Goal: Information Seeking & Learning: Learn about a topic

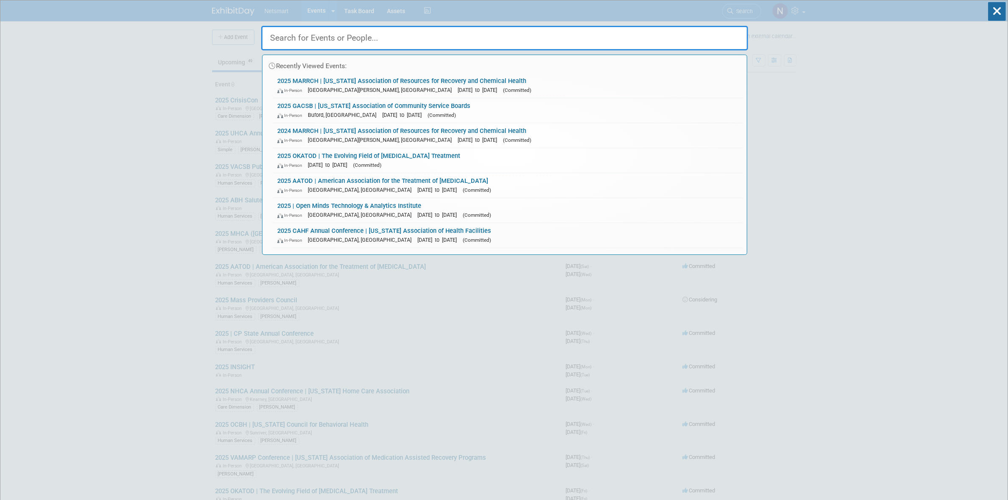
click at [369, 36] on input "text" at bounding box center [504, 38] width 487 height 25
drag, startPoint x: 115, startPoint y: 164, endPoint x: 124, endPoint y: 169, distance: 10.2
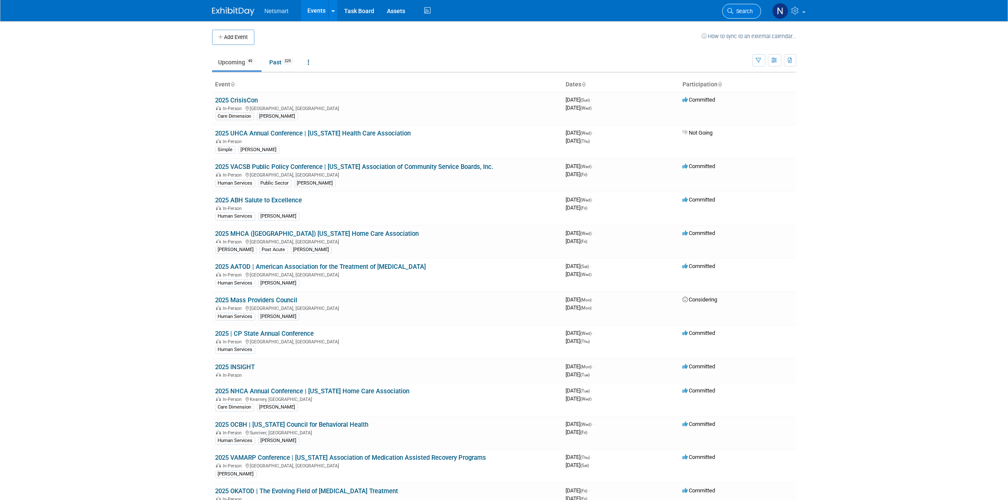
click at [738, 8] on span "Search" at bounding box center [743, 11] width 19 height 6
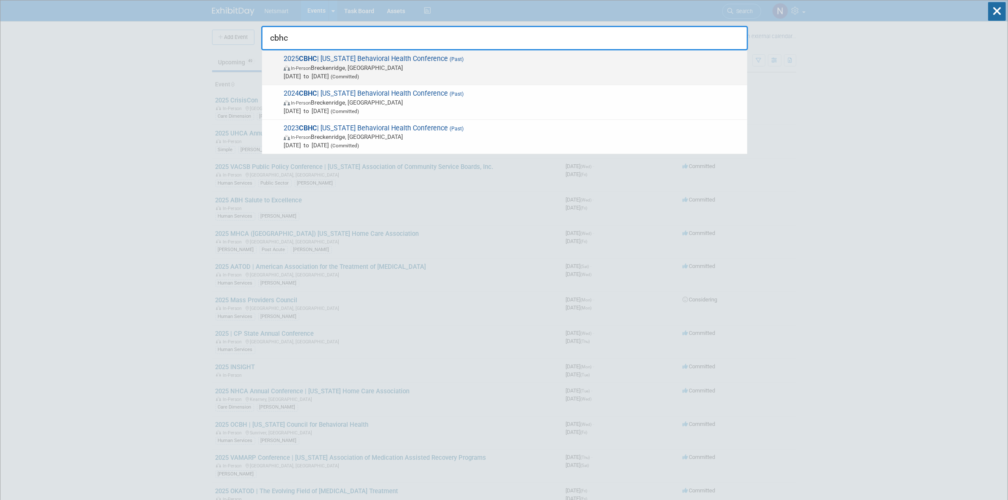
type input "cbhc"
click at [358, 66] on span "In-Person Breckenridge, CO" at bounding box center [513, 68] width 459 height 8
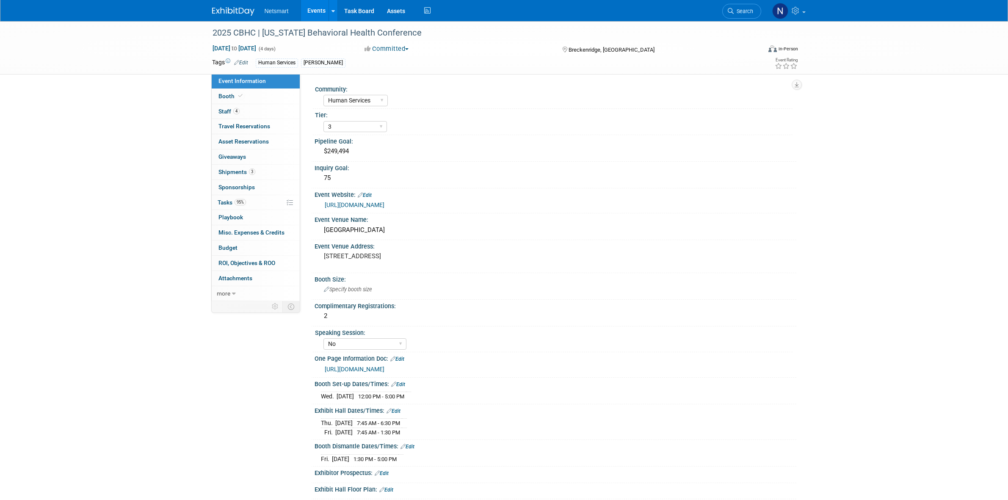
select select "Human Services"
select select "3"
select select "No"
click at [259, 175] on link "3 Shipments 3" at bounding box center [256, 172] width 88 height 15
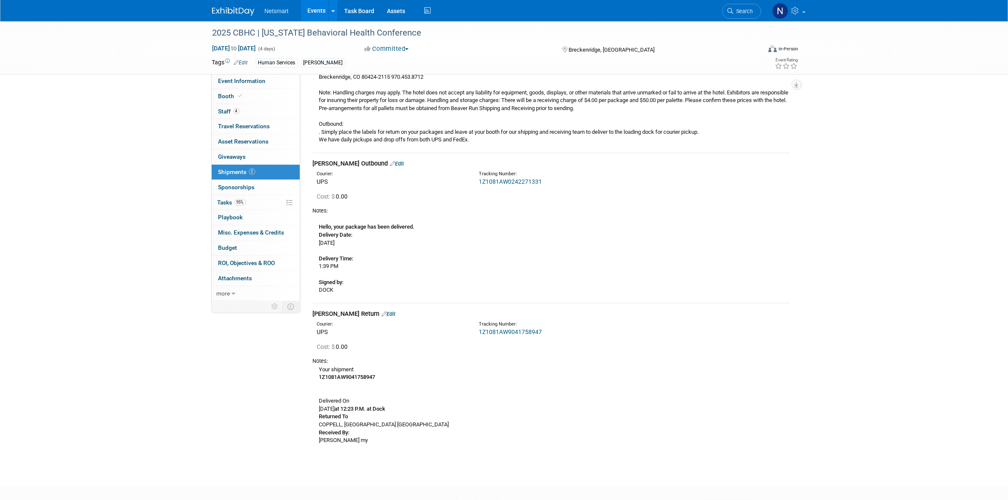
scroll to position [229, 0]
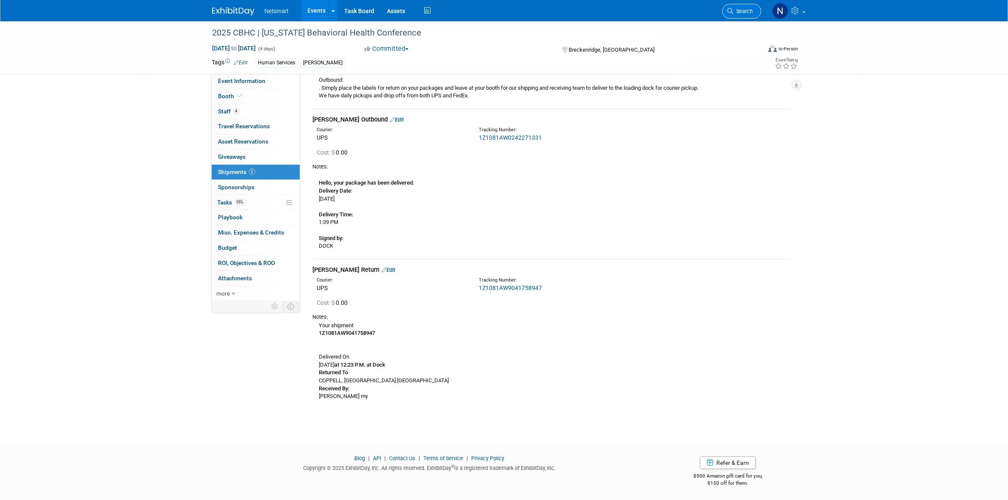
click at [740, 8] on span "Search" at bounding box center [743, 11] width 19 height 6
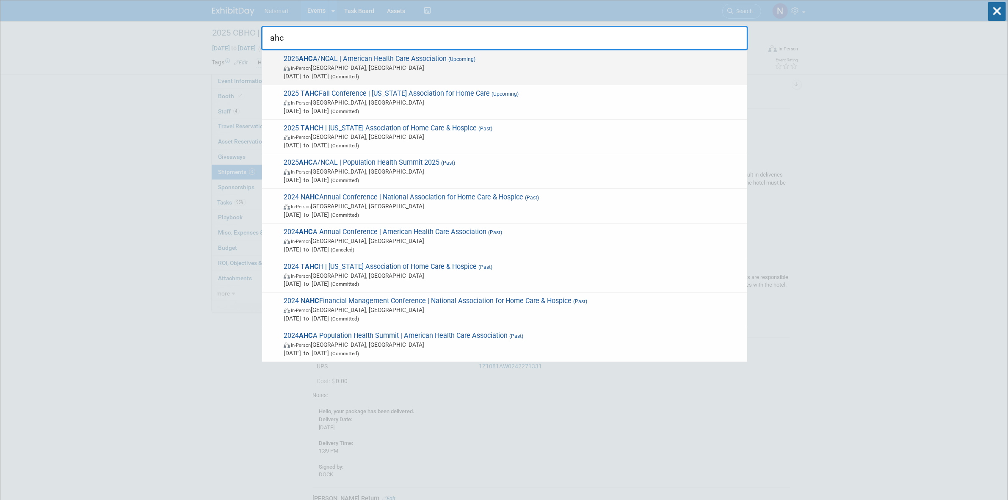
type input "ahc"
click at [316, 64] on span "In-Person [GEOGRAPHIC_DATA], [GEOGRAPHIC_DATA]" at bounding box center [513, 68] width 459 height 8
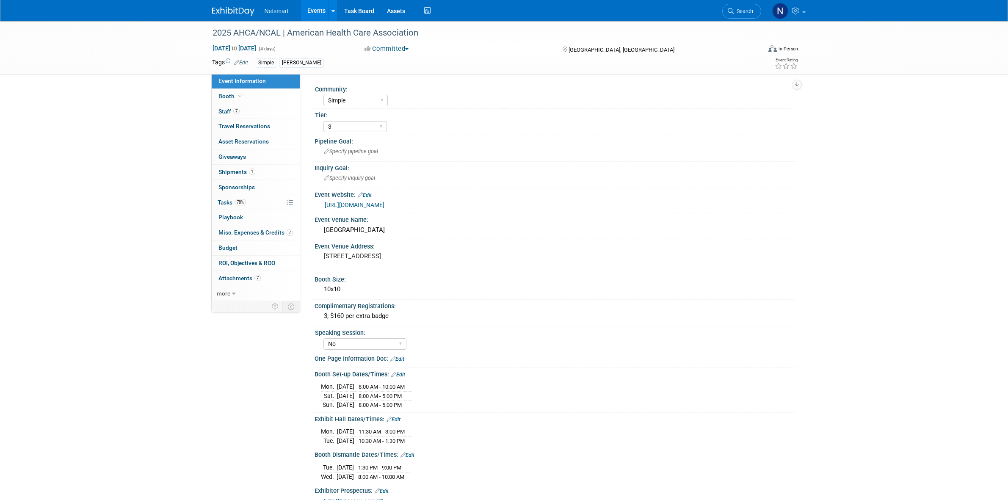
select select "Simple"
select select "3"
select select "No"
click at [257, 168] on link "1 Shipments 1" at bounding box center [256, 172] width 88 height 15
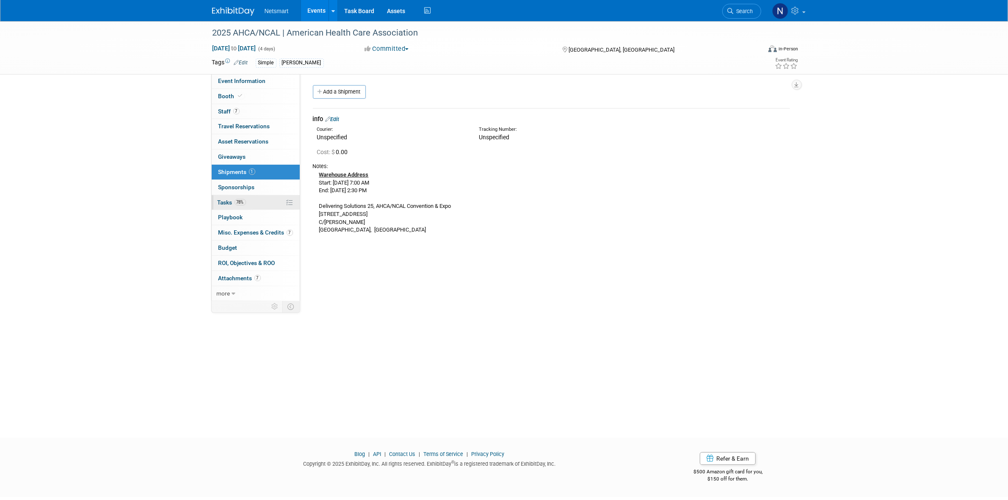
click at [258, 204] on link "78% Tasks 78%" at bounding box center [256, 202] width 88 height 15
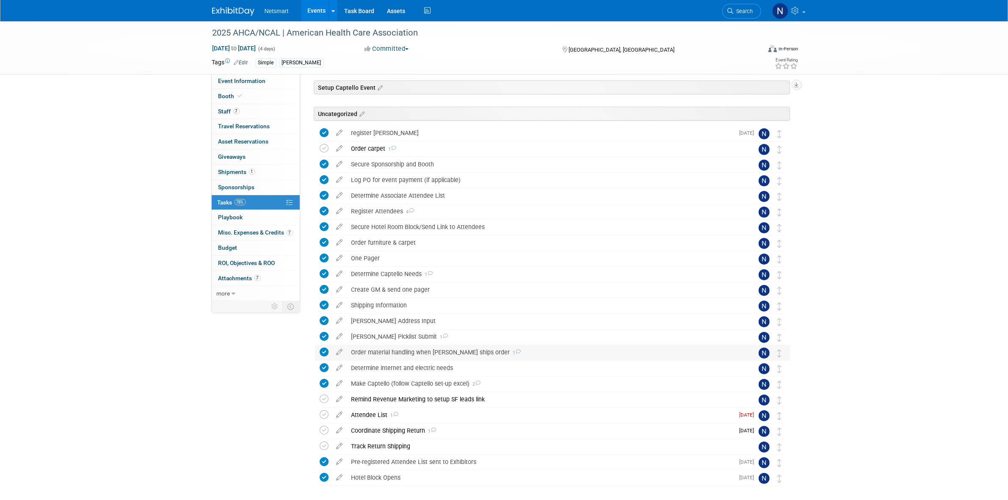
scroll to position [53, 0]
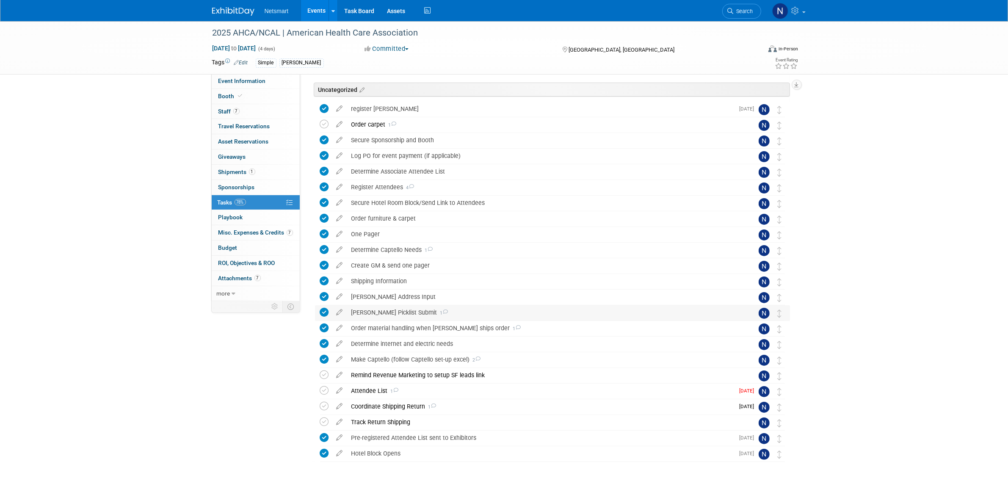
click at [368, 310] on div "Derse Picklist Submit 1" at bounding box center [544, 312] width 395 height 14
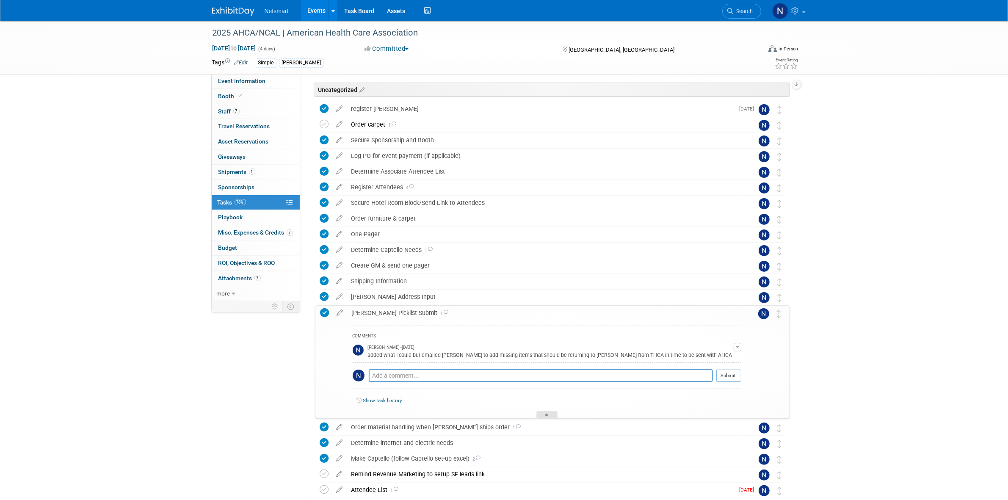
click at [553, 413] on div at bounding box center [547, 414] width 21 height 7
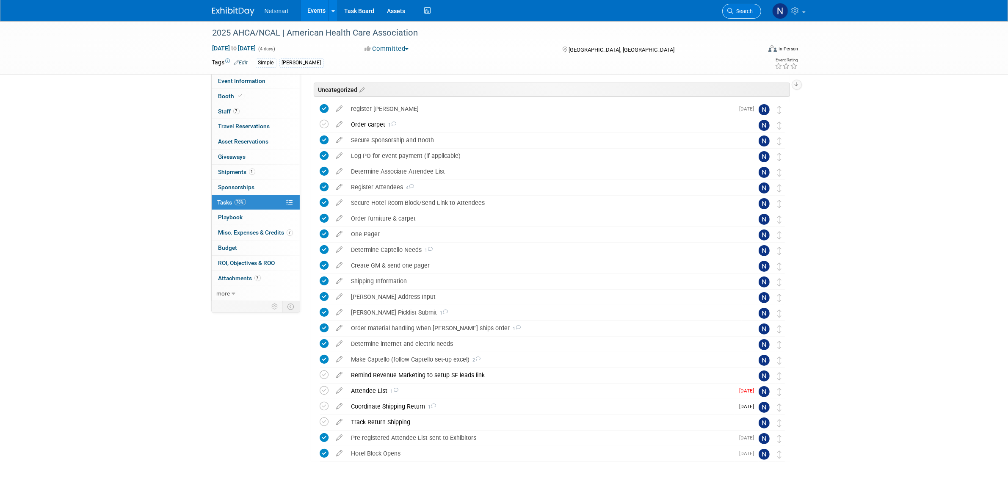
click at [750, 17] on link "Search" at bounding box center [741, 11] width 39 height 15
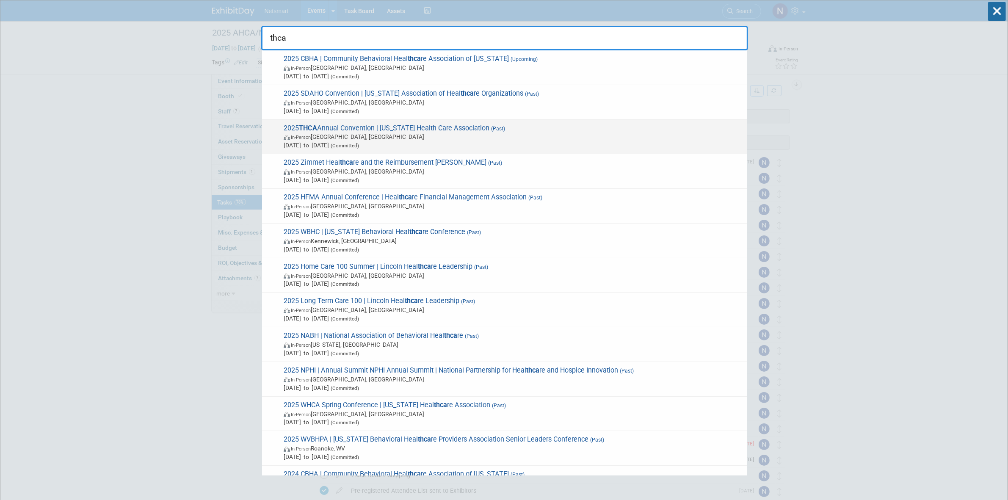
type input "thca"
click at [344, 135] on span "In-Person Houston, TX" at bounding box center [513, 137] width 459 height 8
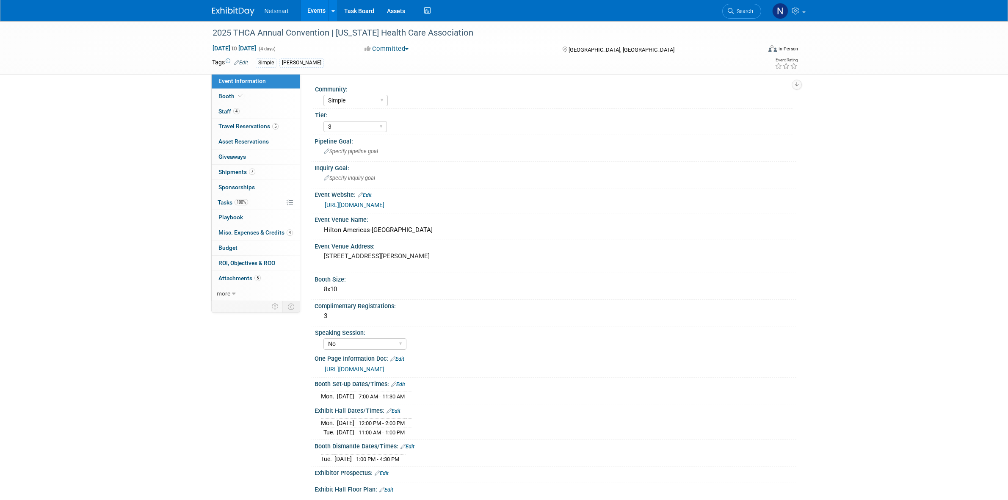
select select "Simple"
select select "3"
select select "No"
click at [263, 173] on link "7 Shipments 7" at bounding box center [256, 172] width 88 height 15
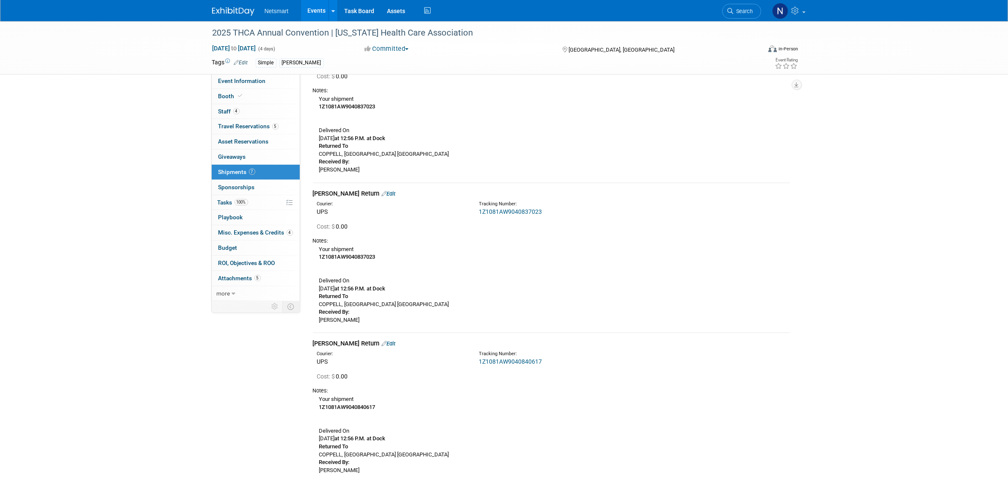
scroll to position [793, 0]
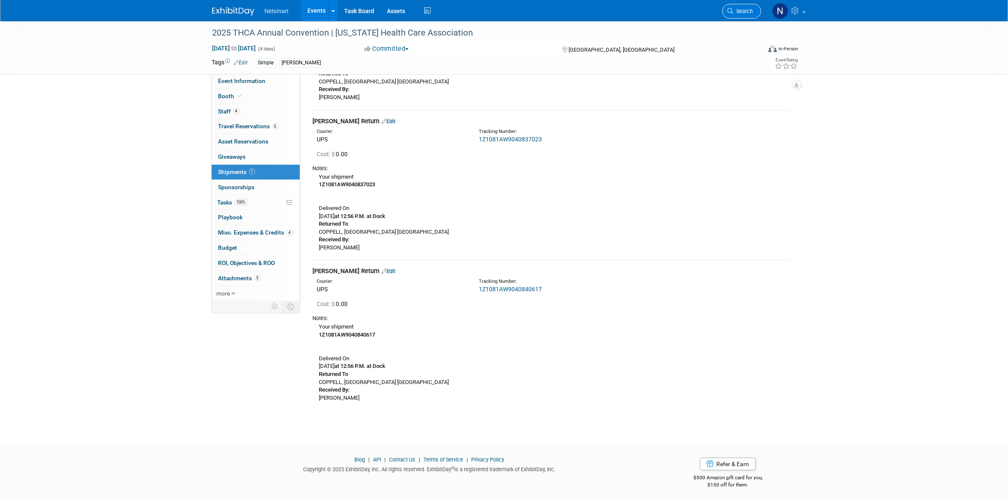
click at [742, 13] on span "Search" at bounding box center [743, 11] width 19 height 6
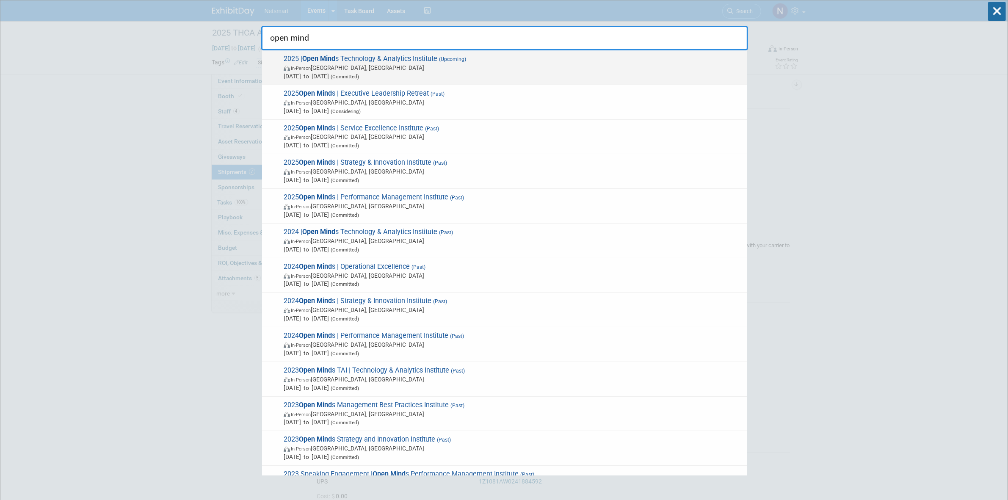
type input "open mind"
click at [346, 66] on span "In-Person [GEOGRAPHIC_DATA], [GEOGRAPHIC_DATA]" at bounding box center [513, 68] width 459 height 8
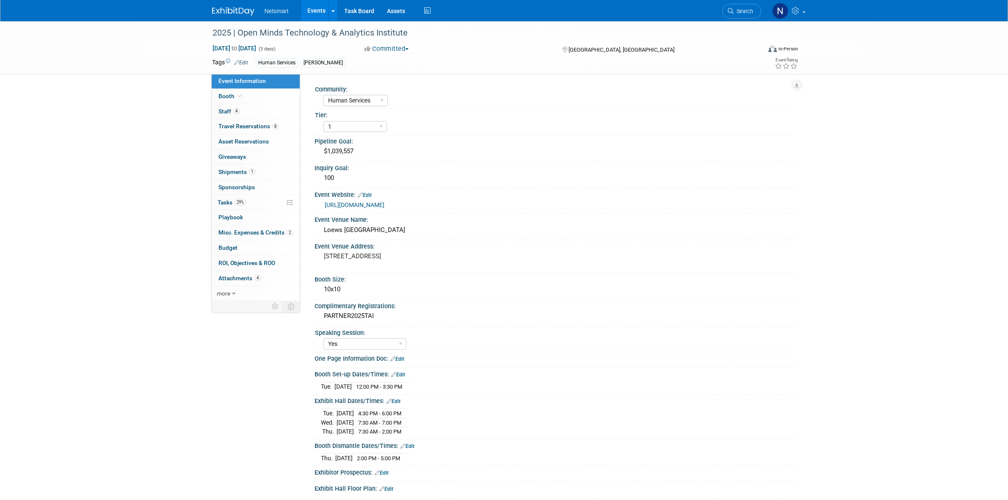
select select "Human Services"
select select "1"
select select "Yes"
click at [260, 168] on link "1 Shipments 1" at bounding box center [256, 172] width 88 height 15
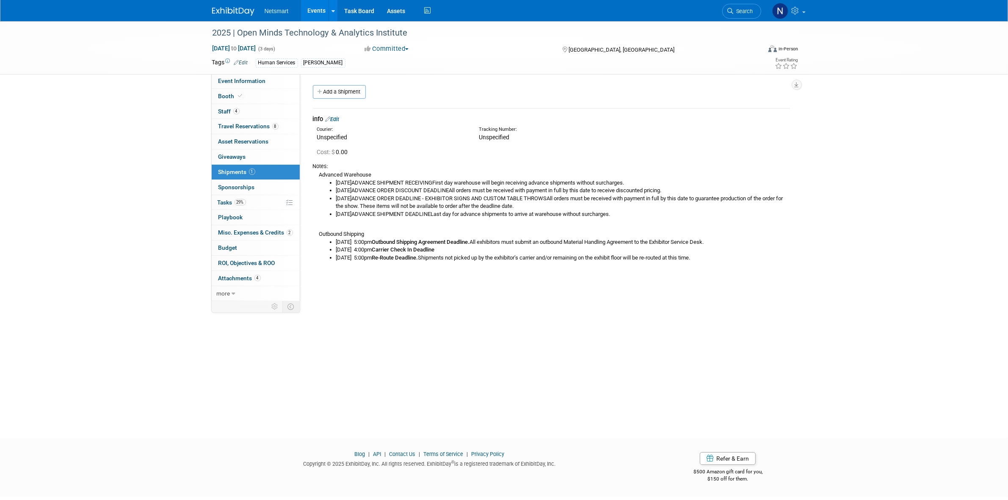
drag, startPoint x: 484, startPoint y: 376, endPoint x: 490, endPoint y: 368, distance: 10.8
click at [484, 375] on div "2025 | Open Minds Technology & Analytics Institute Oct 21, 2025 to Oct 23, 2025…" at bounding box center [504, 221] width 1008 height 401
click at [741, 9] on span "Search" at bounding box center [743, 11] width 19 height 6
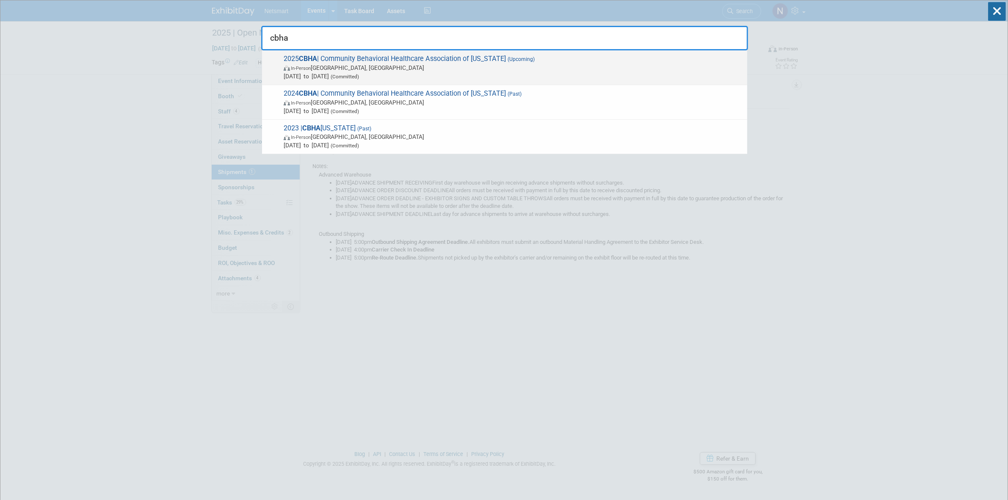
type input "cbha"
click at [326, 72] on span "Dec 4, 2025 to Dec 5, 2025 (Committed)" at bounding box center [513, 76] width 459 height 8
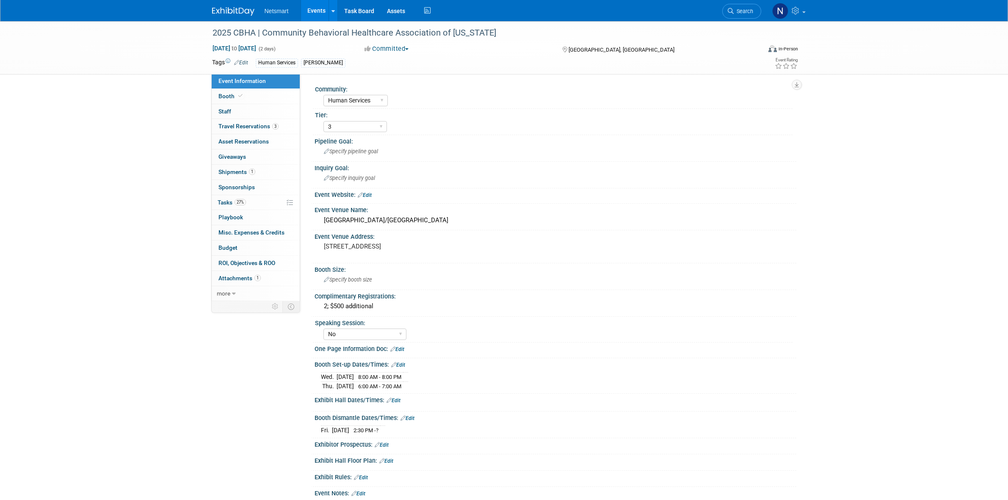
select select "Human Services"
select select "3"
select select "No"
click at [255, 203] on link "27% Tasks 27%" at bounding box center [256, 202] width 88 height 15
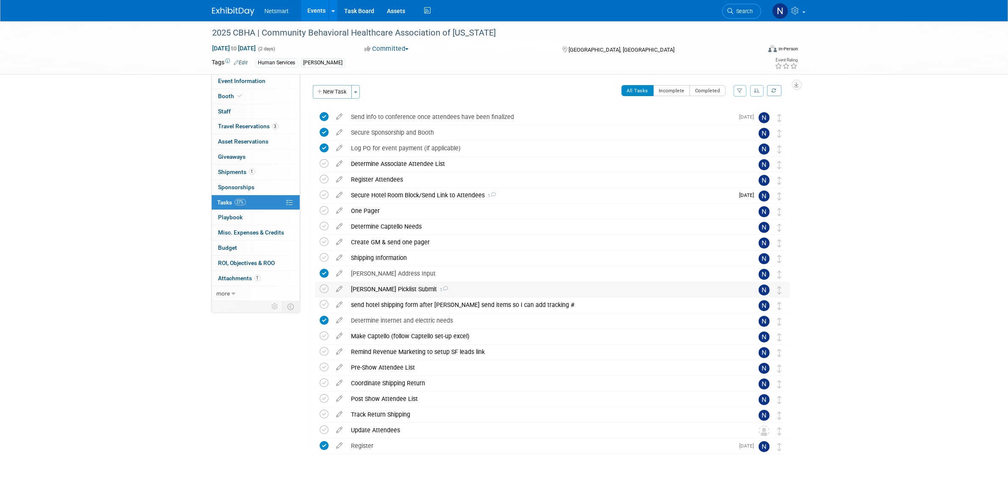
click at [384, 288] on div "Derse Picklist Submit 1" at bounding box center [544, 289] width 395 height 14
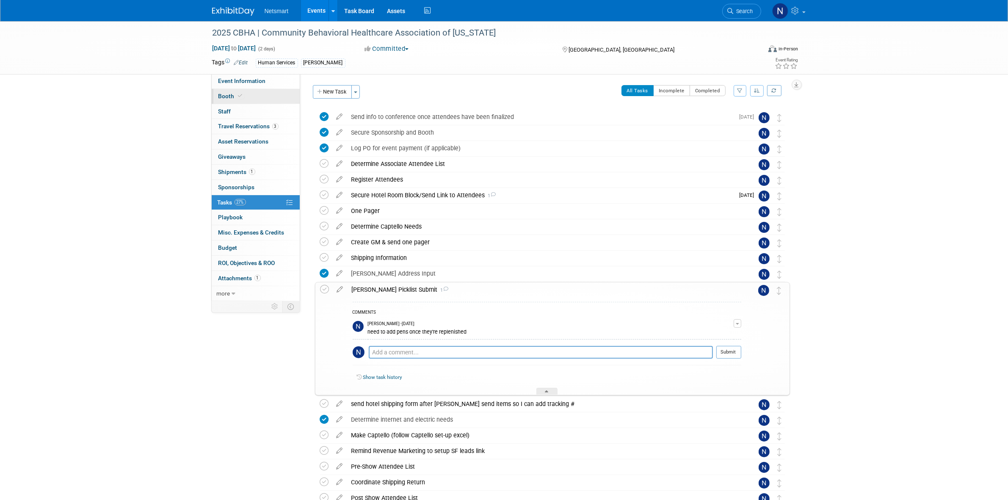
click at [260, 100] on link "Booth" at bounding box center [256, 96] width 88 height 15
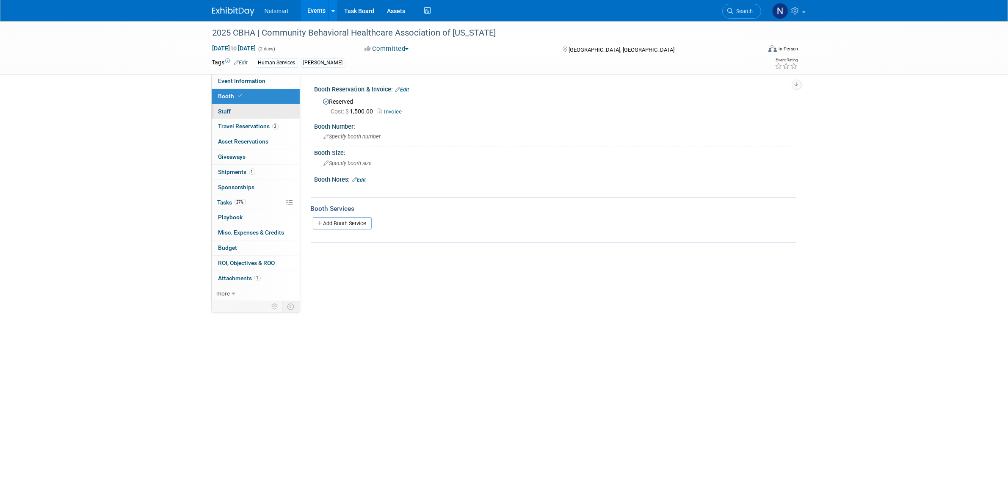
click at [252, 109] on link "0 Staff 0" at bounding box center [256, 111] width 88 height 15
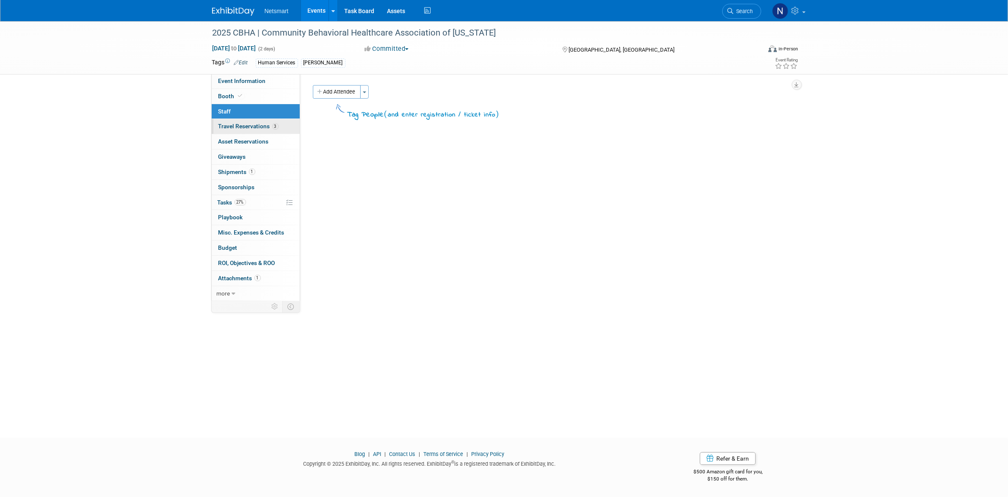
click at [255, 127] on span "Travel Reservations 3" at bounding box center [249, 126] width 60 height 7
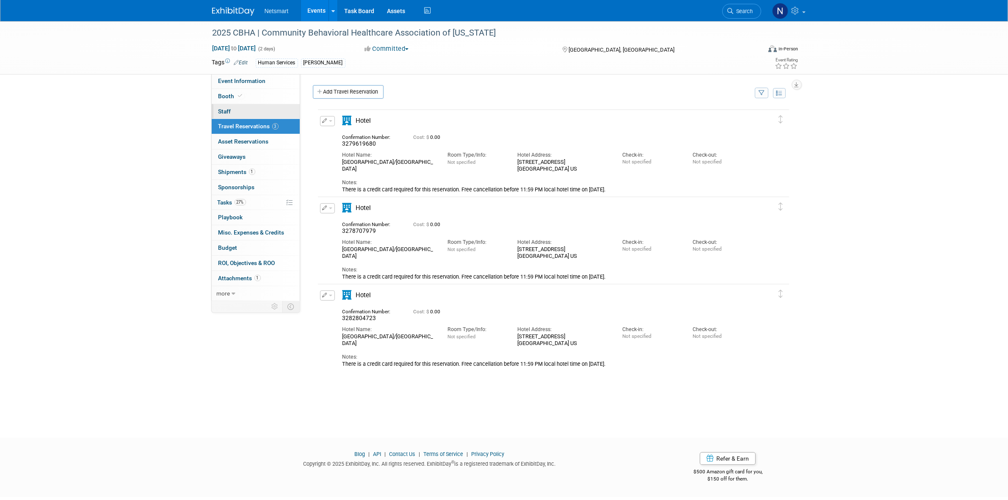
click at [253, 111] on link "0 Staff 0" at bounding box center [256, 111] width 88 height 15
